Goal: Task Accomplishment & Management: Manage account settings

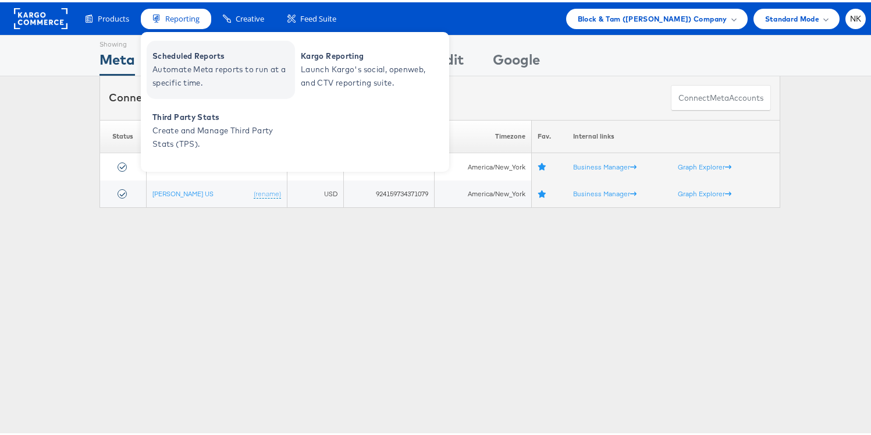
click at [194, 51] on span "Scheduled Reports" at bounding box center [222, 53] width 140 height 13
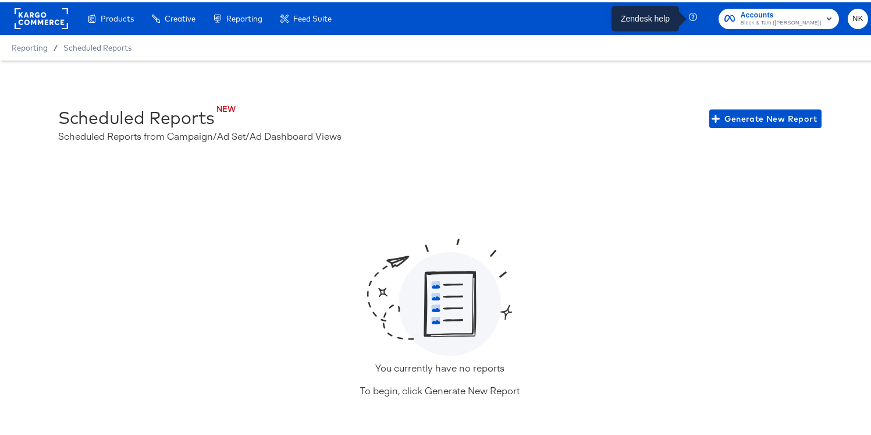
click at [693, 16] on icon "button" at bounding box center [694, 15] width 10 height 10
click at [690, 13] on icon "button" at bounding box center [694, 15] width 10 height 10
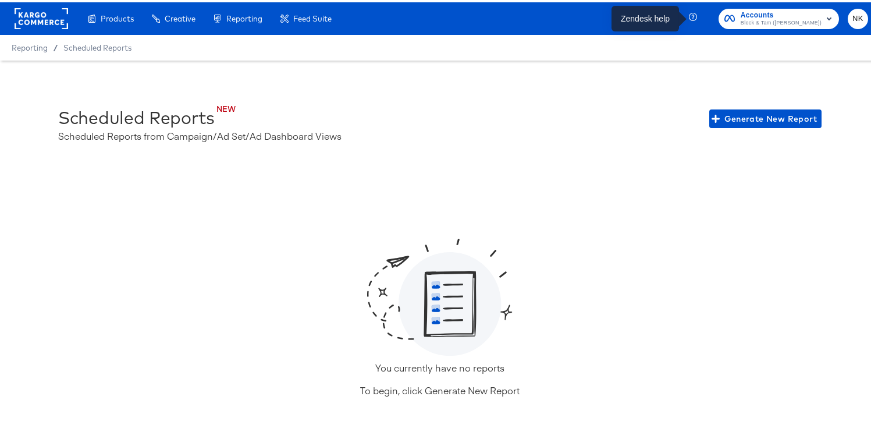
click at [689, 14] on icon "button" at bounding box center [693, 14] width 8 height 8
click at [689, 13] on icon "button" at bounding box center [693, 14] width 8 height 8
